Goal: Task Accomplishment & Management: Use online tool/utility

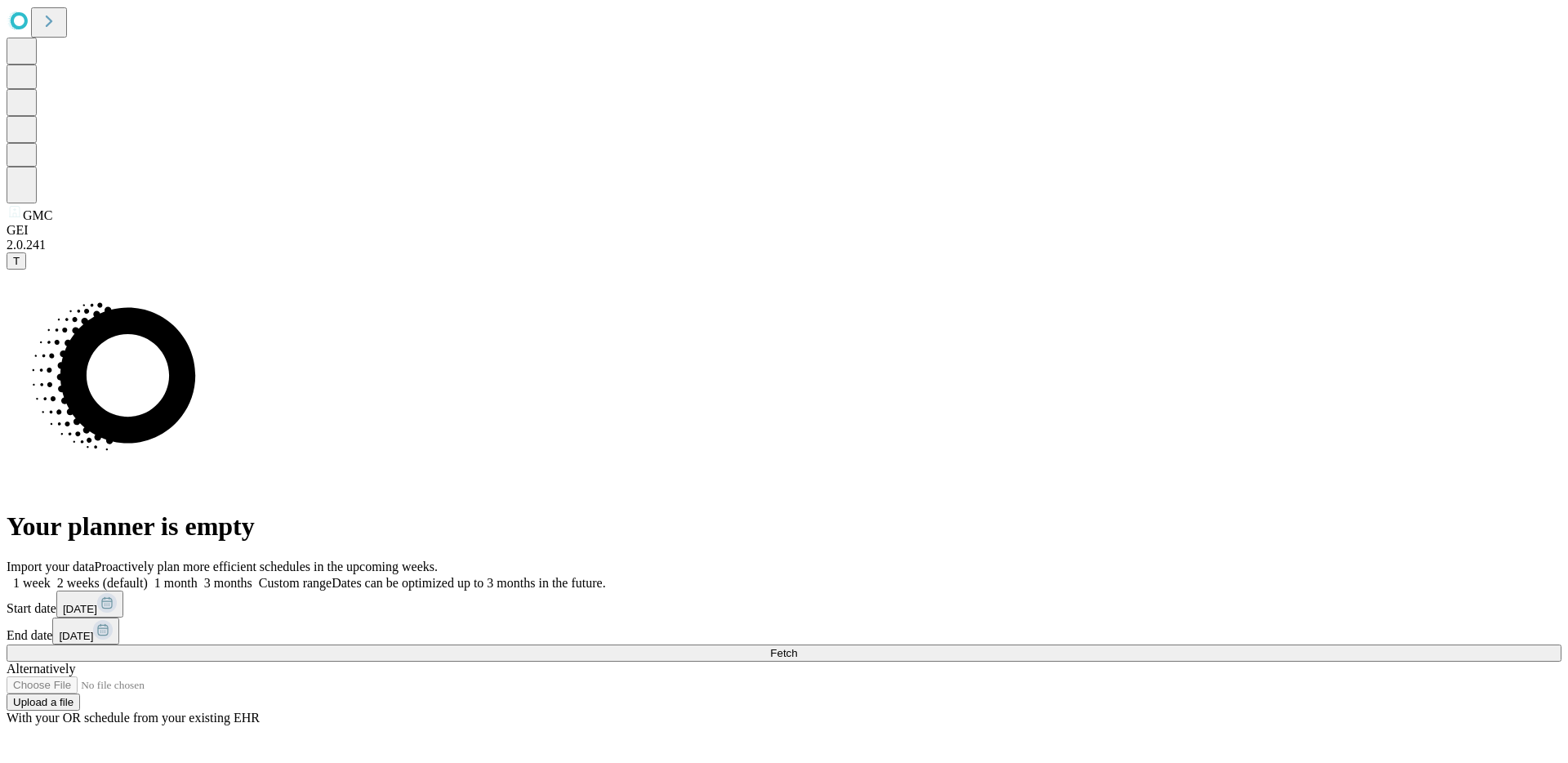
click at [1172, 644] on button "Fetch" at bounding box center [784, 652] width 1555 height 17
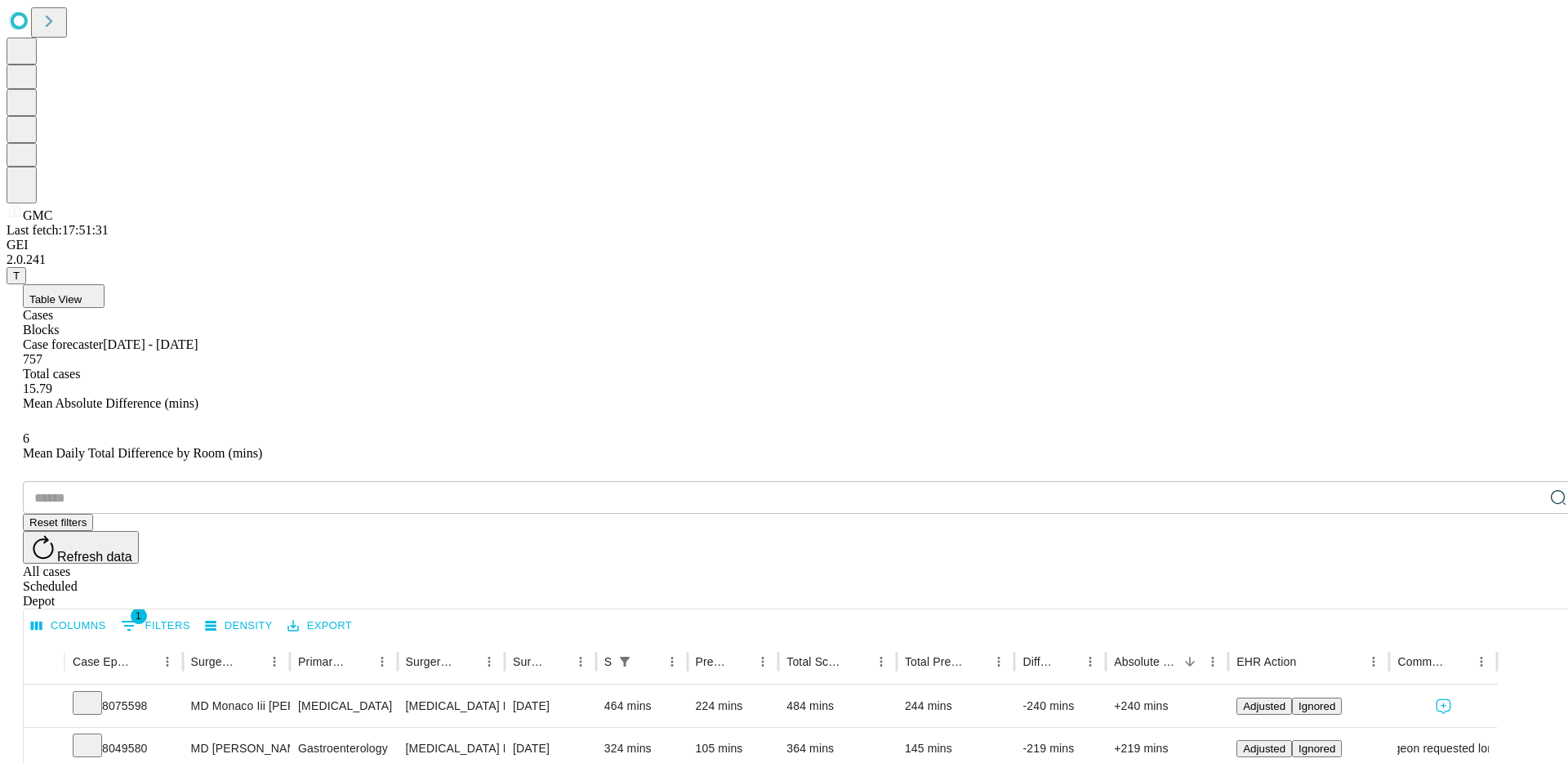
click at [1512, 594] on div "Depot" at bounding box center [800, 601] width 1555 height 15
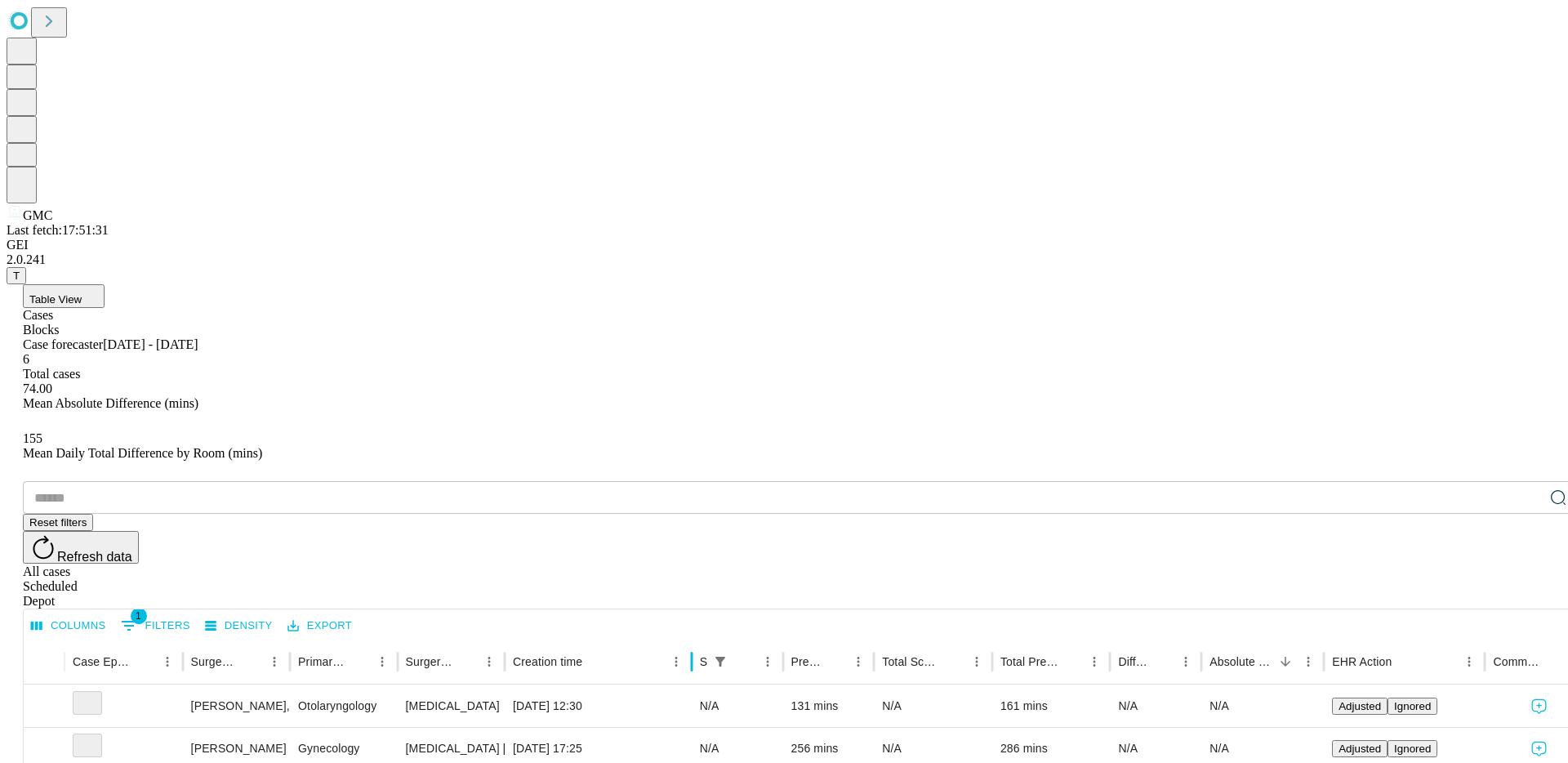
drag, startPoint x: 652, startPoint y: 328, endPoint x: 747, endPoint y: 352, distance: 98.0
click at [696, 638] on div at bounding box center [692, 661] width 8 height 46
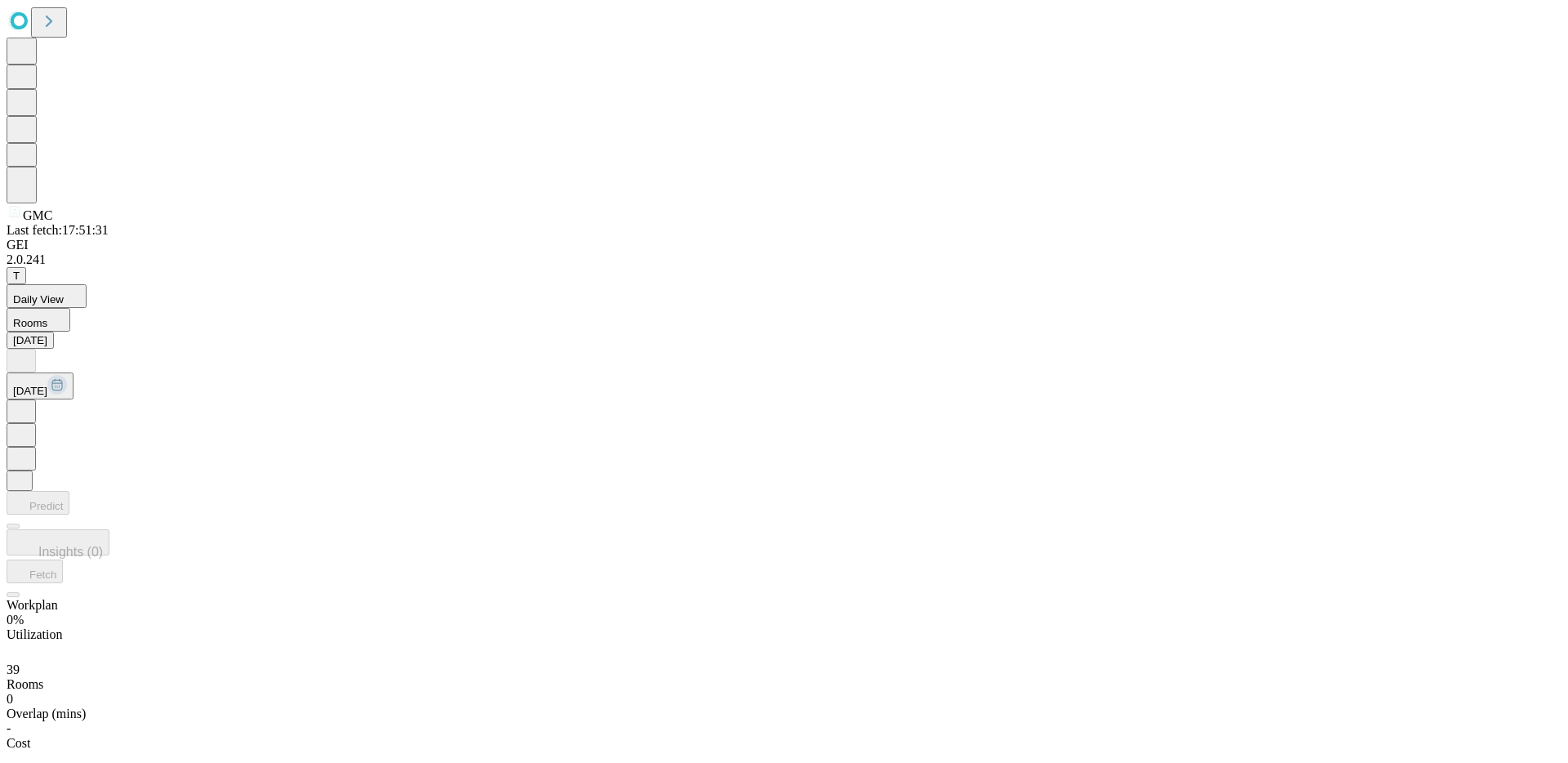
scroll to position [1116, 0]
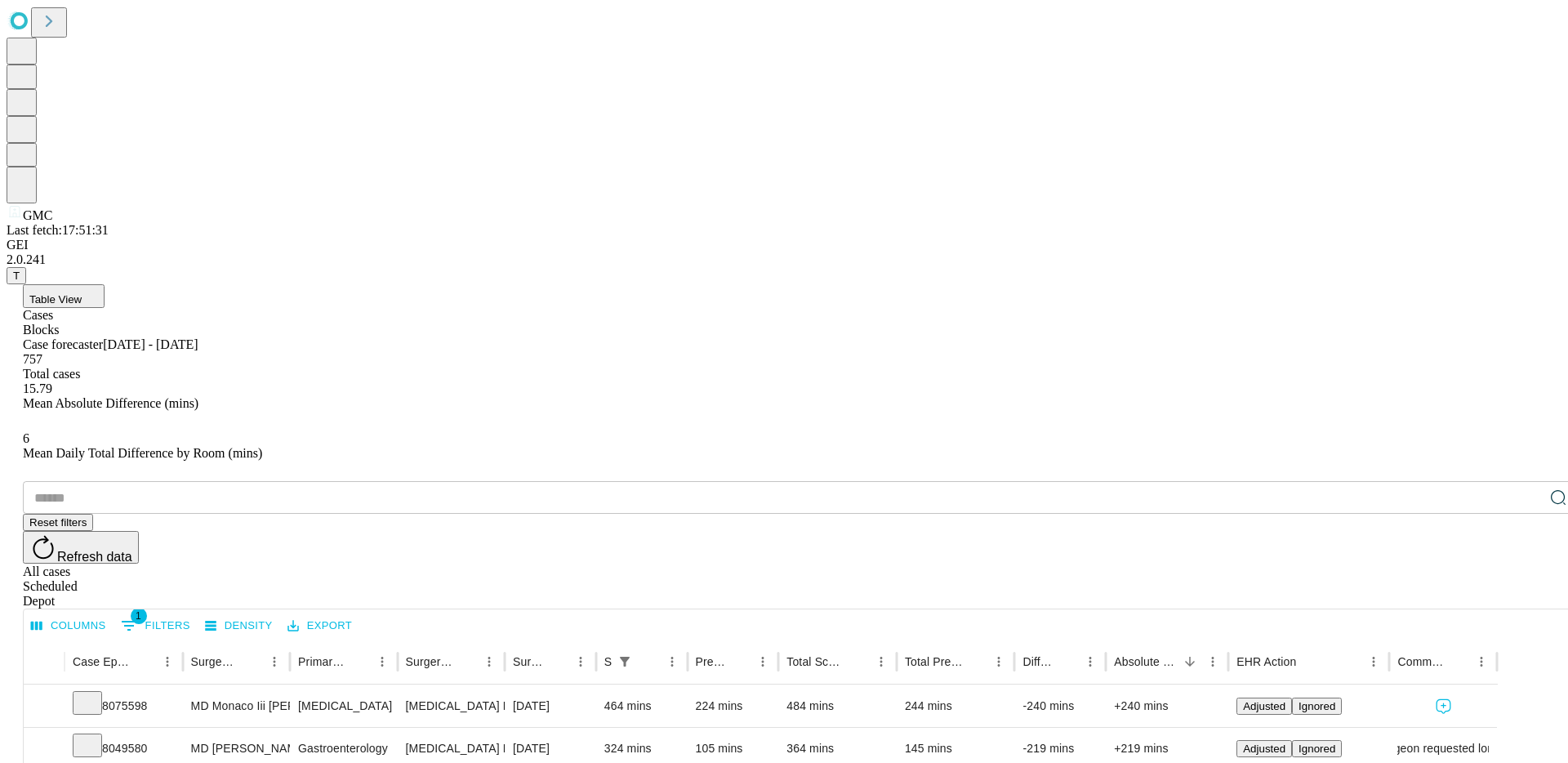
click at [1504, 594] on div "Depot" at bounding box center [800, 601] width 1555 height 15
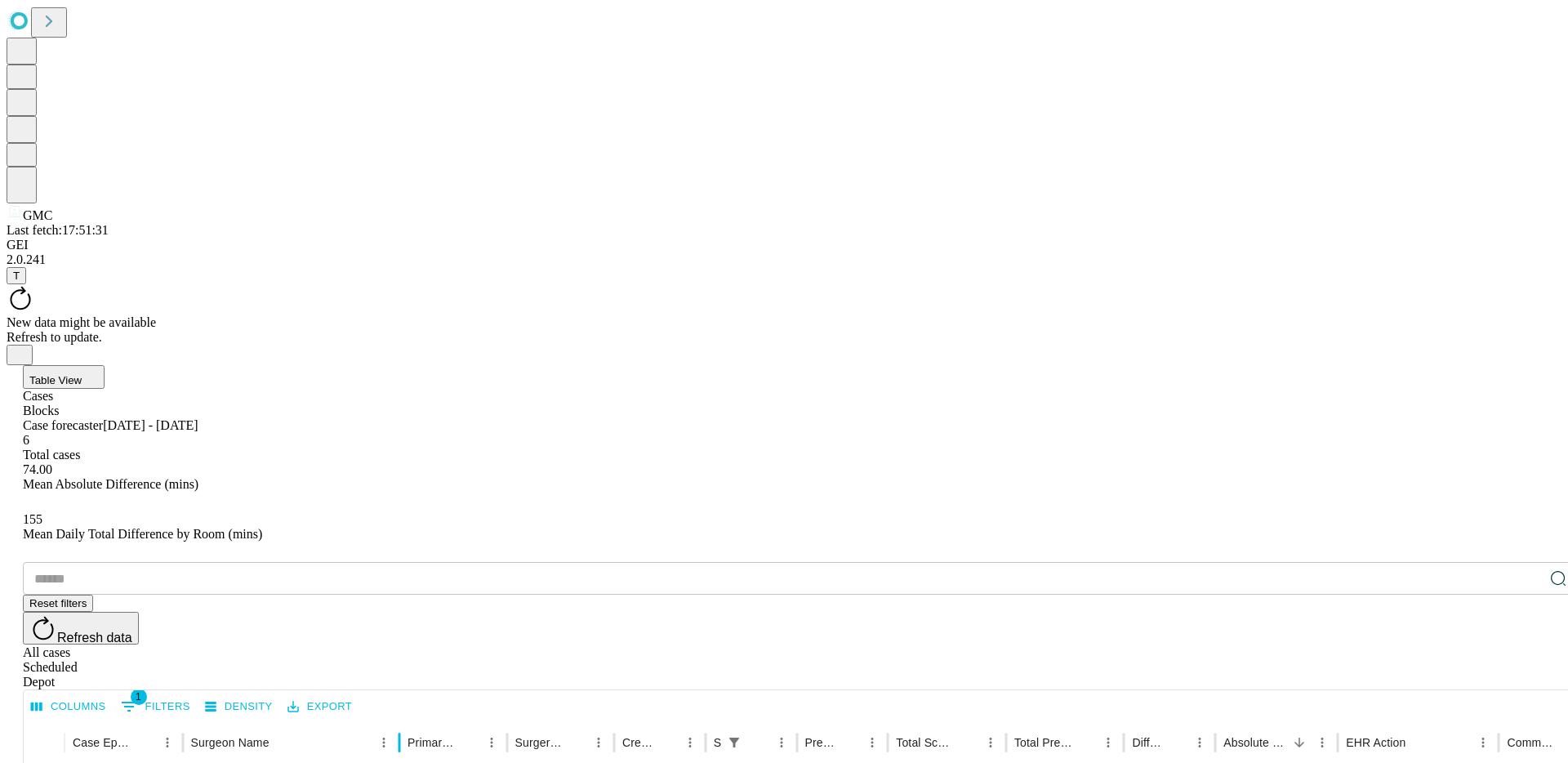
drag, startPoint x: 346, startPoint y: 321, endPoint x: 456, endPoint y: 366, distance: 118.8
click at [1367, 645] on div "All cases Scheduled Depot" at bounding box center [800, 667] width 1555 height 44
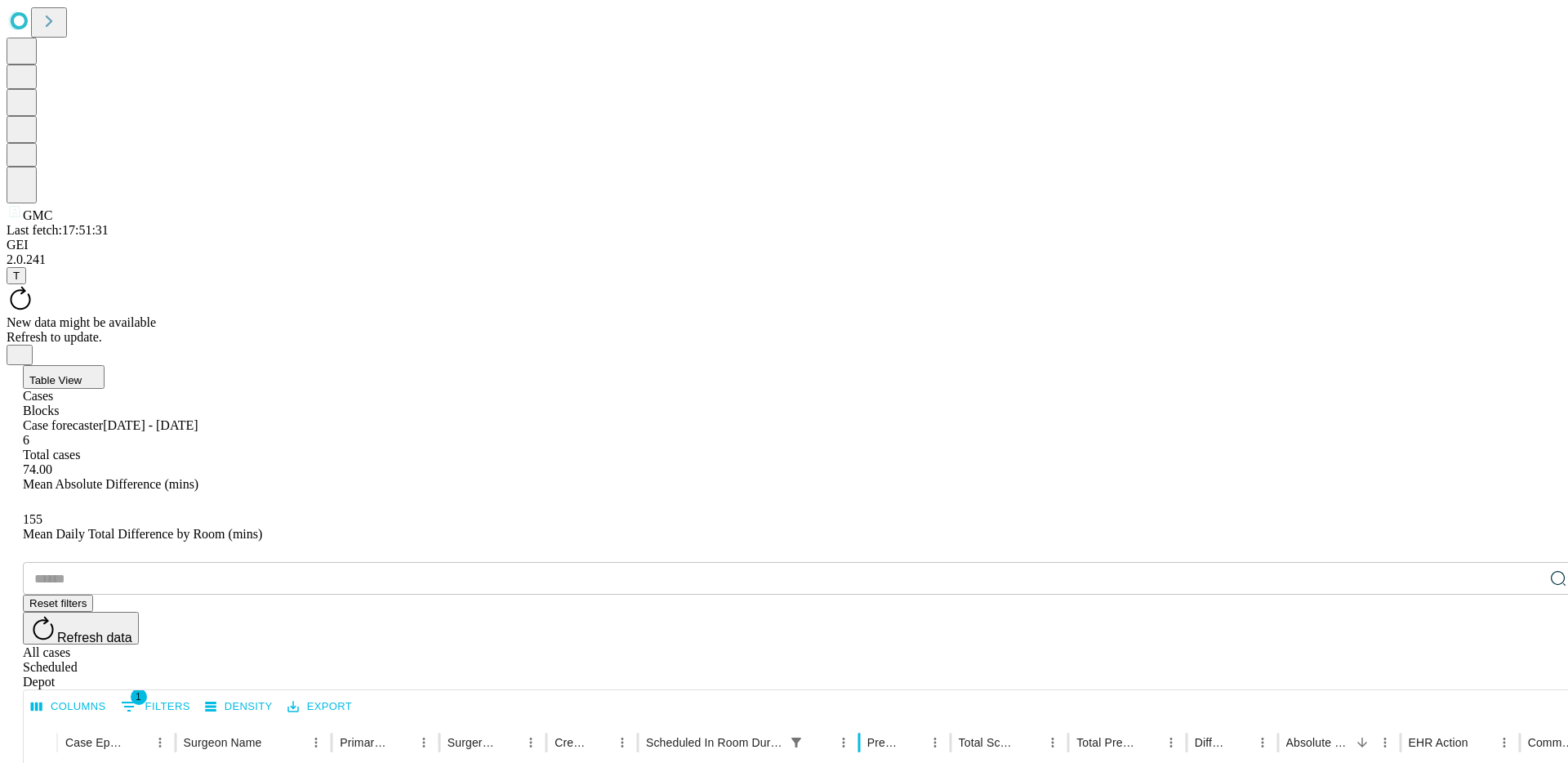
drag, startPoint x: 782, startPoint y: 328, endPoint x: 918, endPoint y: 362, distance: 140.2
click at [1476, 660] on div "Scheduled" at bounding box center [800, 667] width 1555 height 15
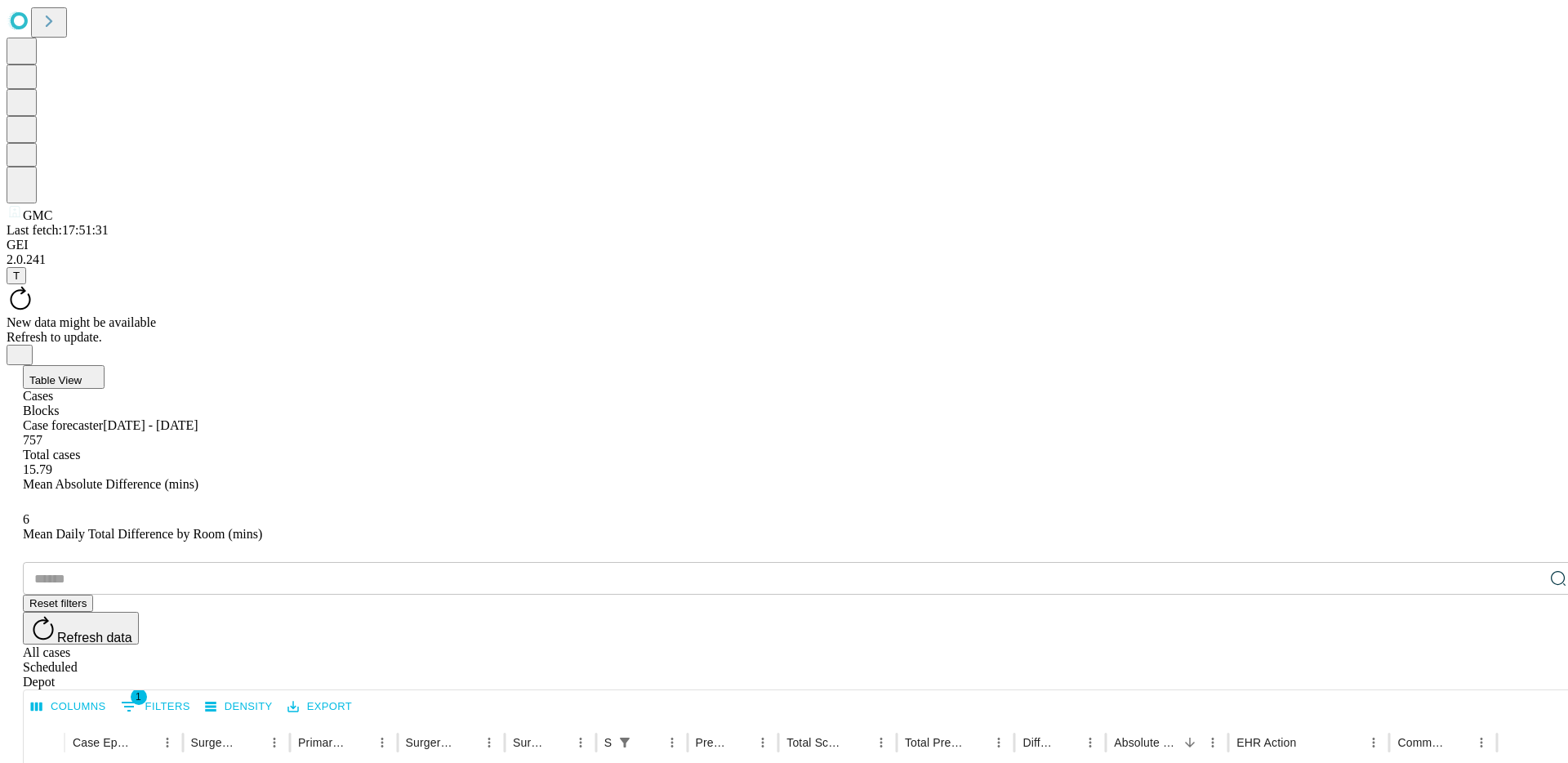
click at [1399, 645] on div "All cases" at bounding box center [800, 652] width 1555 height 15
